Goal: Use online tool/utility: Utilize a website feature to perform a specific function

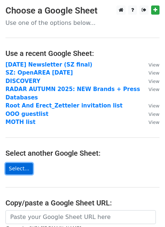
click at [24, 165] on link "Select..." at bounding box center [18, 168] width 27 height 11
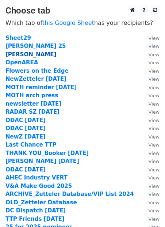
click at [29, 53] on strong "Nate x TATE" at bounding box center [30, 54] width 51 height 7
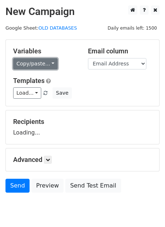
click at [29, 60] on link "Copy/paste..." at bounding box center [35, 63] width 45 height 11
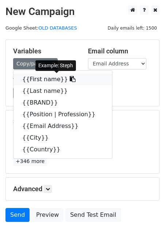
click at [30, 80] on link "{{First name}}" at bounding box center [63, 80] width 99 height 12
